Goal: Navigation & Orientation: Find specific page/section

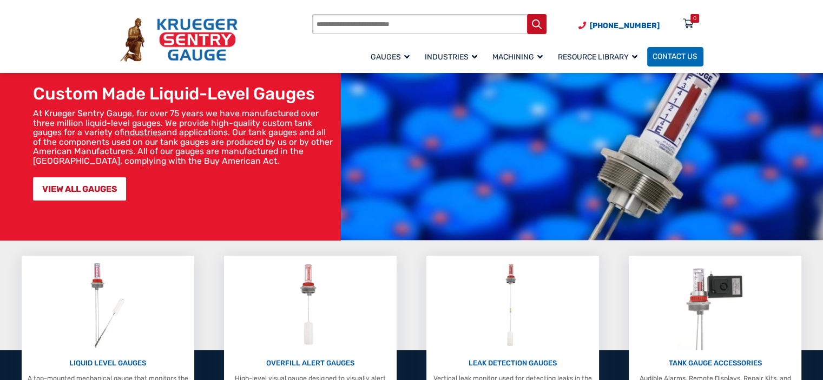
scroll to position [54, 0]
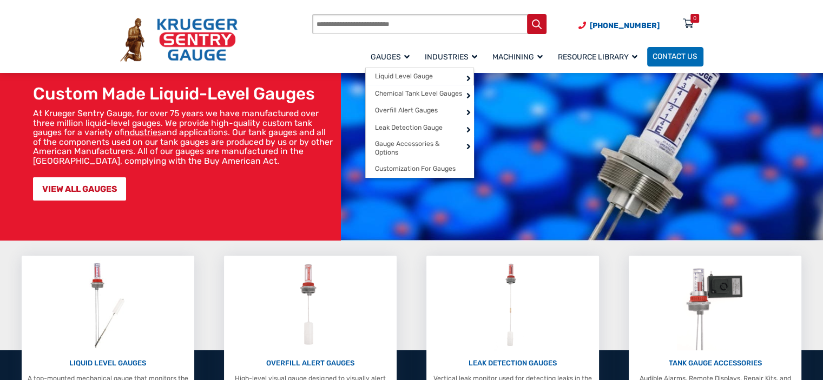
click at [406, 50] on link "Gauges" at bounding box center [392, 56] width 54 height 22
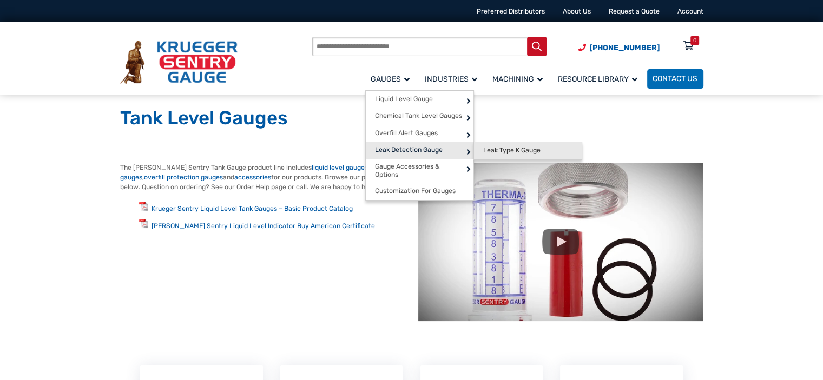
click at [513, 149] on span "Leak Type K Gauge" at bounding box center [511, 151] width 57 height 8
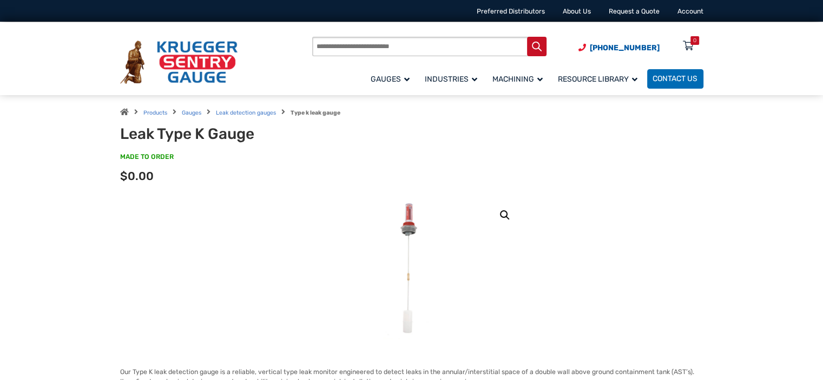
click at [398, 51] on input "Products search" at bounding box center [429, 47] width 234 height 20
type input "*"
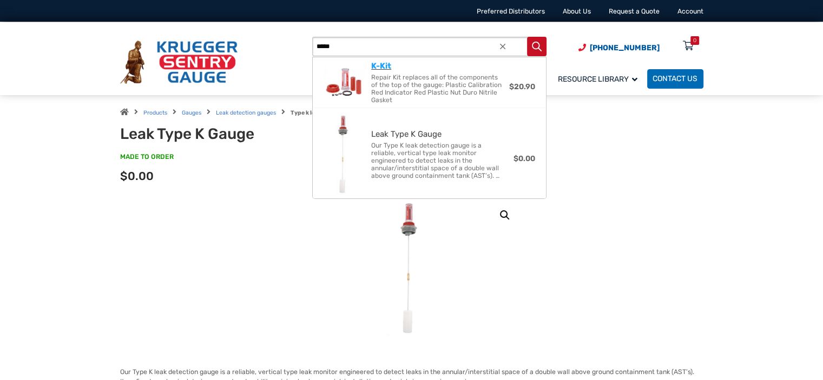
click at [379, 68] on strong "K-Kit" at bounding box center [381, 66] width 20 height 10
type input "*****"
